Goal: Navigation & Orientation: Find specific page/section

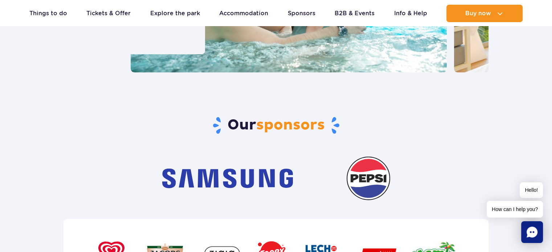
scroll to position [2393, 0]
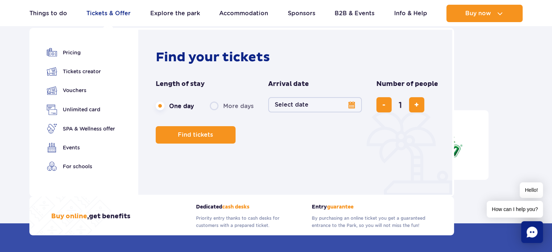
click at [108, 8] on link "Tickets & Offer" at bounding box center [108, 13] width 44 height 17
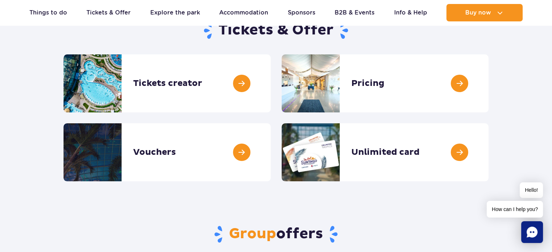
scroll to position [109, 0]
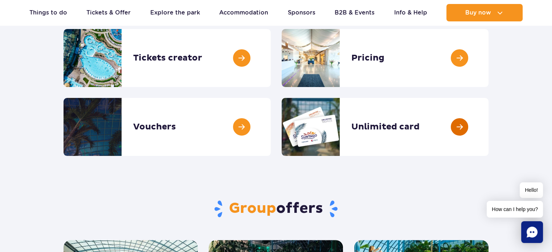
click at [488, 121] on link at bounding box center [488, 127] width 0 height 58
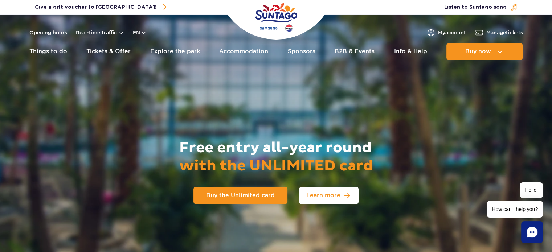
click at [314, 193] on span "Learn more" at bounding box center [323, 196] width 34 height 6
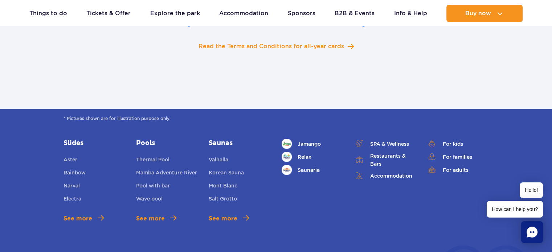
scroll to position [1425, 0]
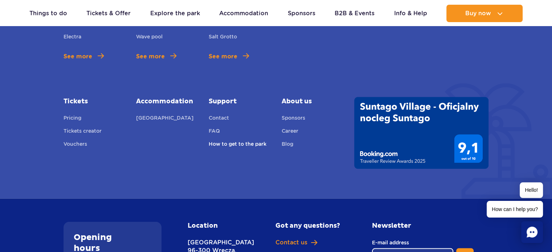
click at [255, 140] on link "How to get to the park" at bounding box center [238, 145] width 58 height 10
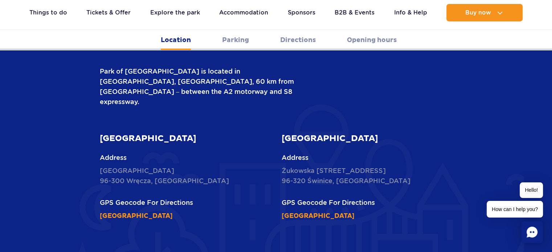
scroll to position [290, 0]
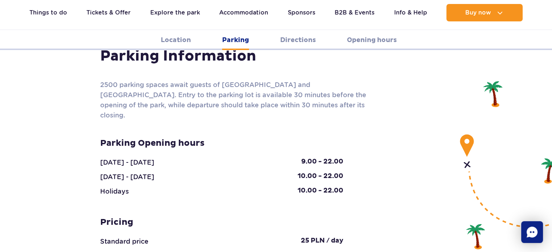
scroll to position [689, 0]
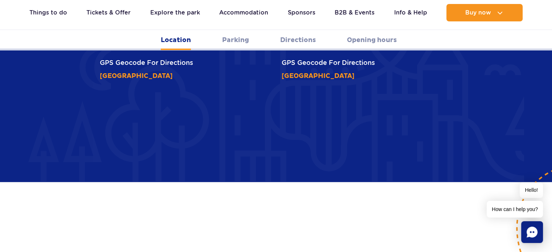
scroll to position [435, 0]
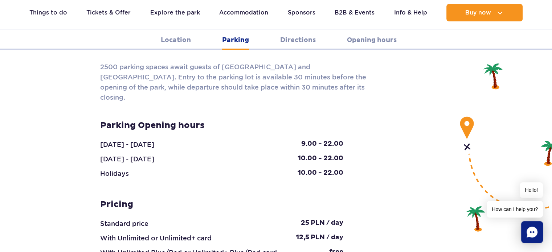
scroll to position [725, 0]
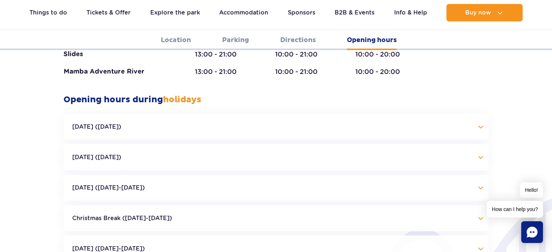
scroll to position [1559, 0]
